Goal: Information Seeking & Learning: Learn about a topic

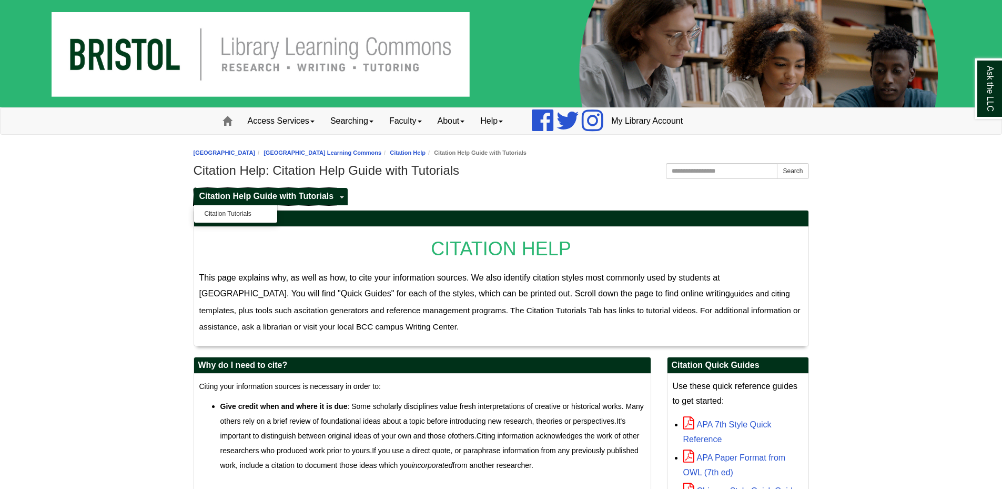
click at [312, 200] on span "Citation Help Guide with Tutorials" at bounding box center [266, 195] width 135 height 9
click at [241, 212] on link "Citation Tutorials" at bounding box center [235, 214] width 83 height 12
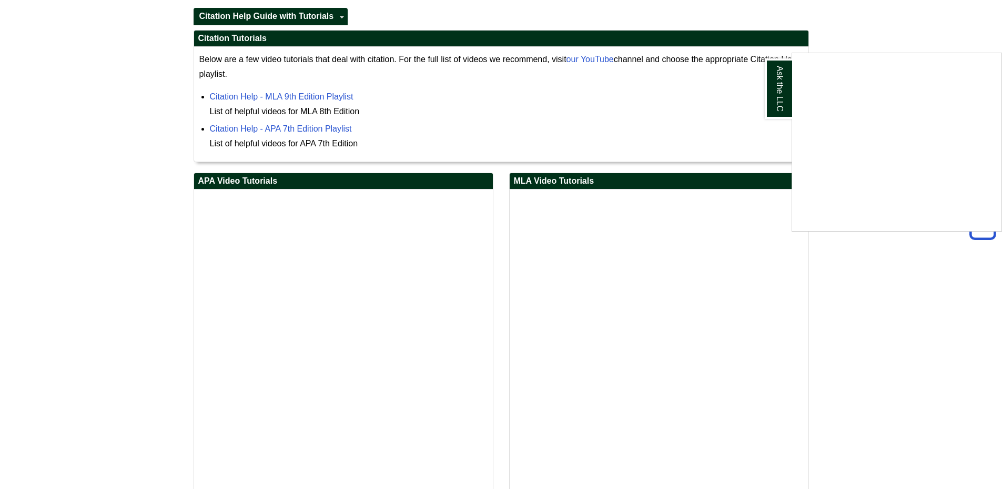
scroll to position [53, 0]
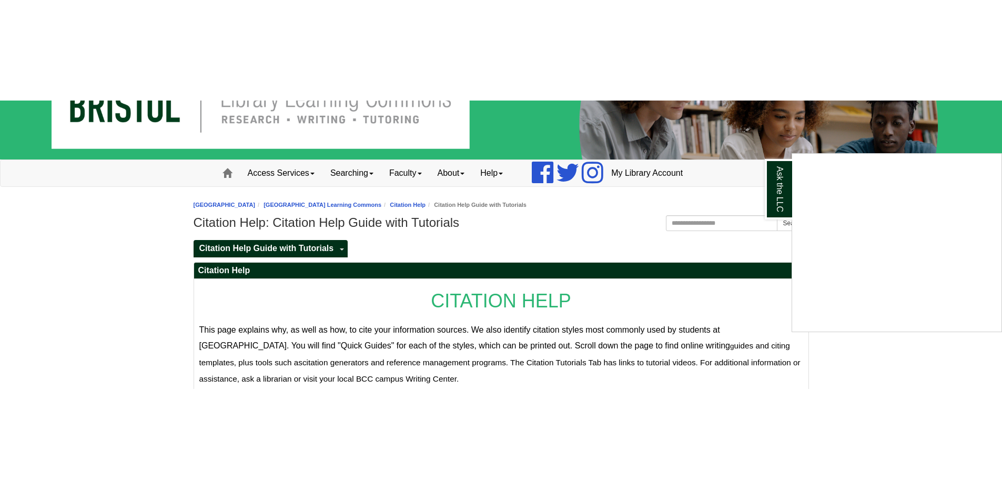
scroll to position [105, 0]
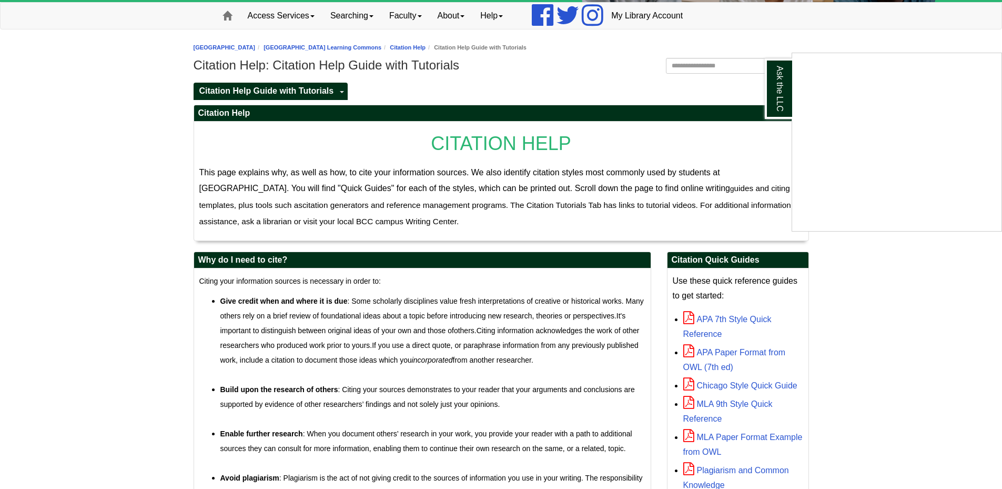
click at [316, 92] on div "Ask the LLC" at bounding box center [501, 244] width 1002 height 489
click at [261, 106] on h2 "Citation Help" at bounding box center [501, 113] width 614 height 16
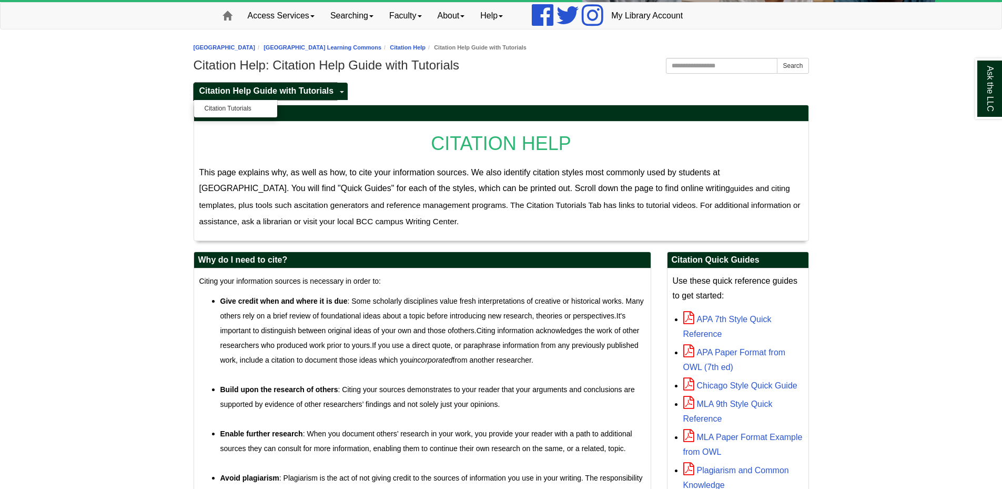
click at [278, 93] on span "Citation Help Guide with Tutorials" at bounding box center [266, 90] width 135 height 9
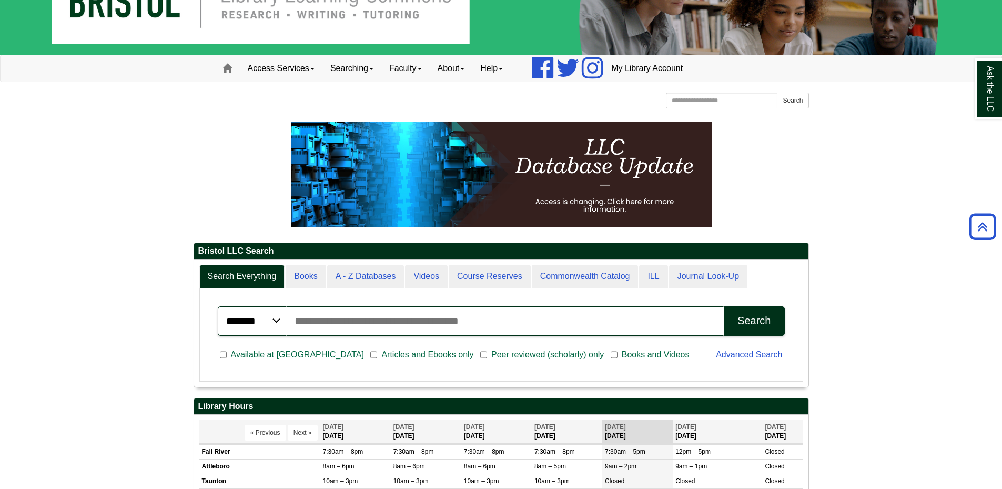
scroll to position [127, 614]
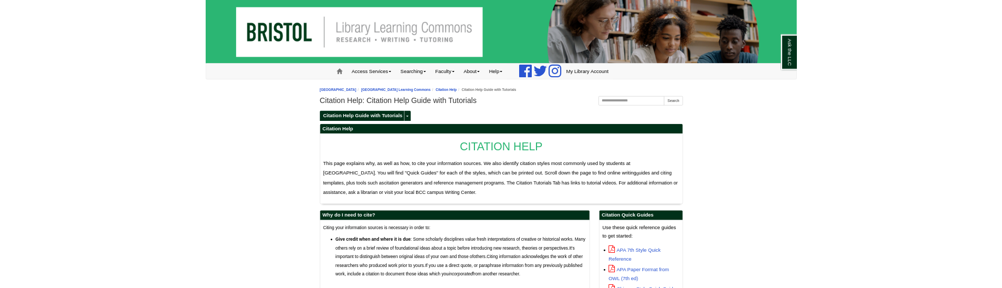
scroll to position [88, 0]
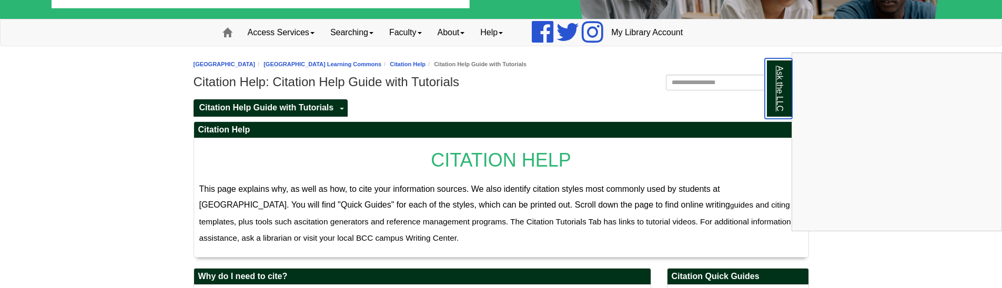
click at [779, 94] on link "Ask the LLC" at bounding box center [778, 88] width 27 height 60
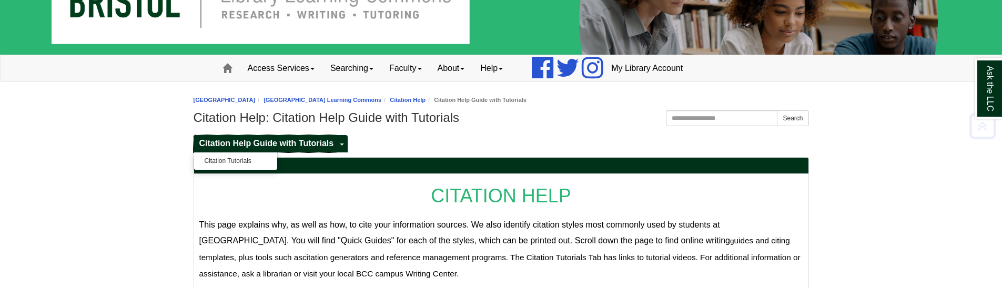
scroll to position [18, 0]
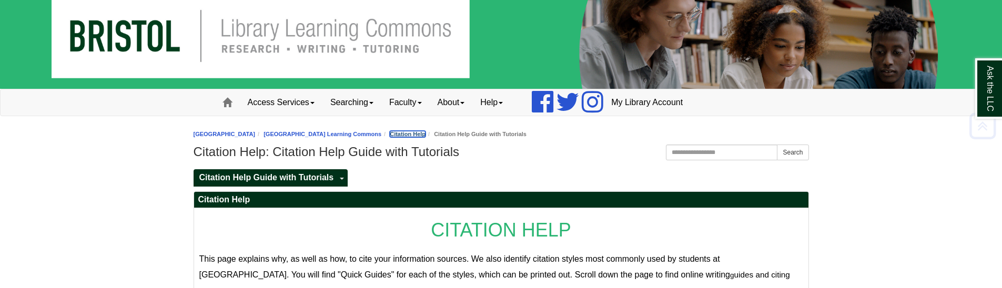
click at [426, 137] on link "Citation Help" at bounding box center [408, 134] width 36 height 6
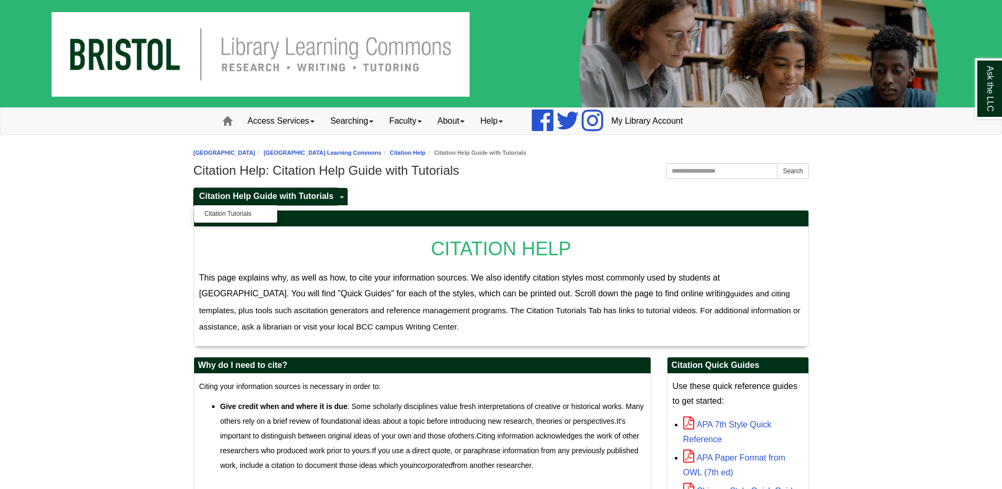
click at [308, 188] on link "Citation Help Guide with Tutorials" at bounding box center [266, 196] width 144 height 17
click at [229, 220] on link "Citation Tutorials" at bounding box center [235, 214] width 83 height 12
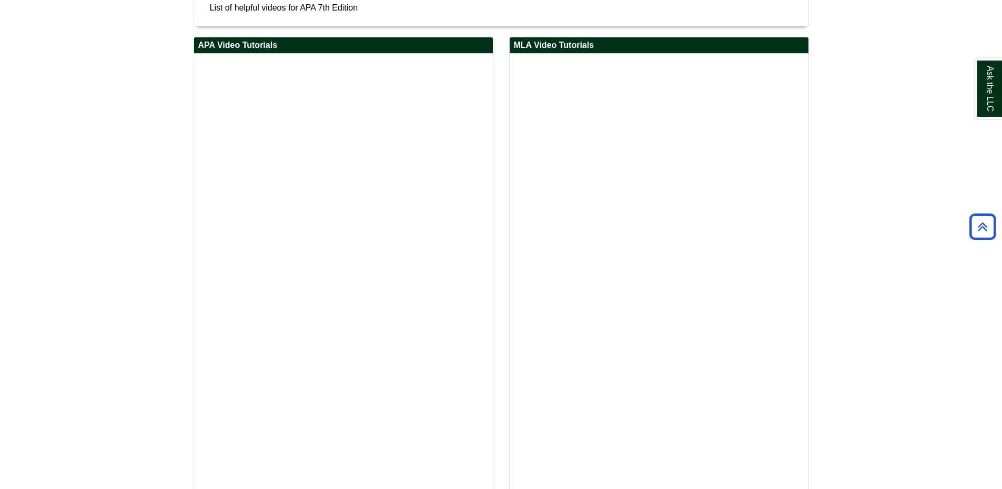
scroll to position [315, 0]
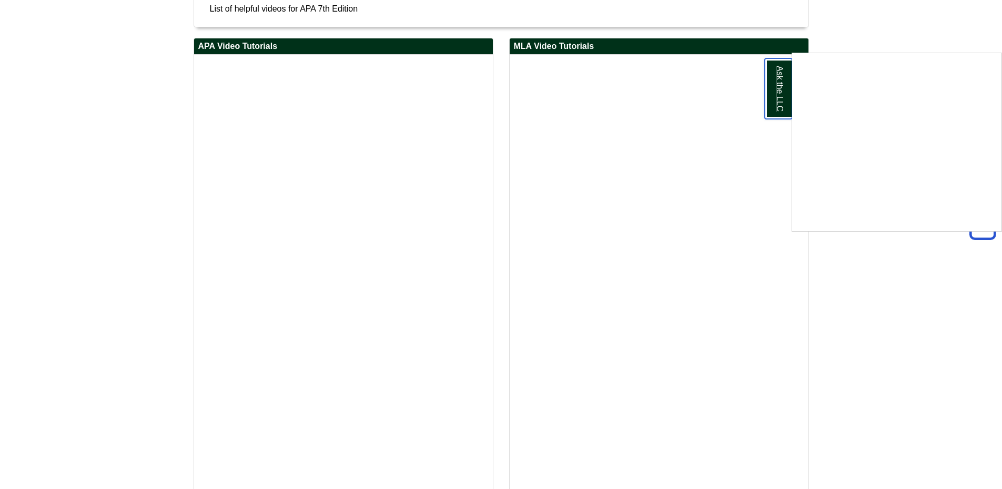
click at [778, 96] on link "Ask the LLC" at bounding box center [778, 88] width 27 height 60
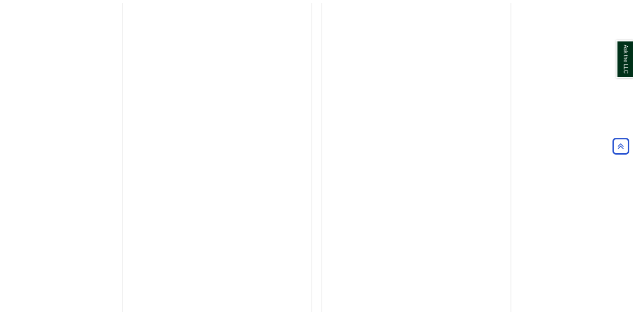
scroll to position [399, 0]
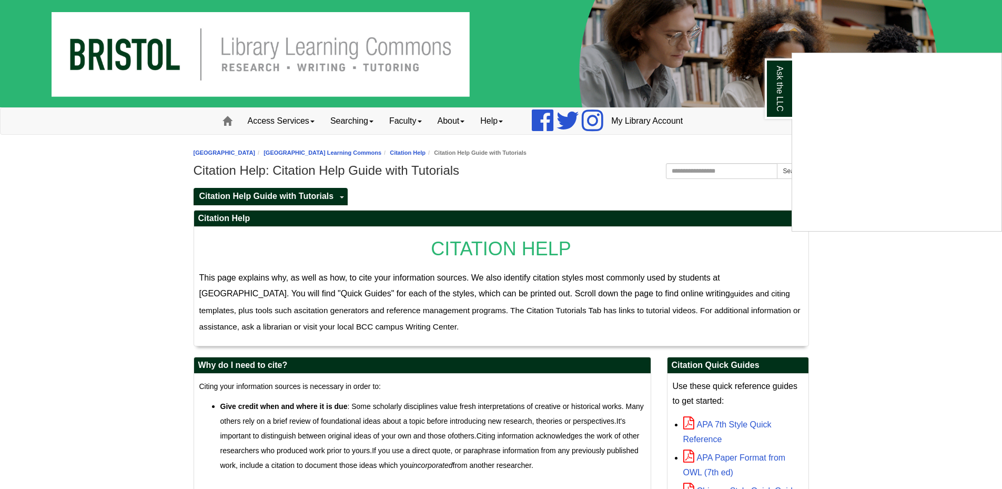
click at [887, 298] on div "Ask the LLC" at bounding box center [501, 244] width 1002 height 489
